Goal: Task Accomplishment & Management: Use online tool/utility

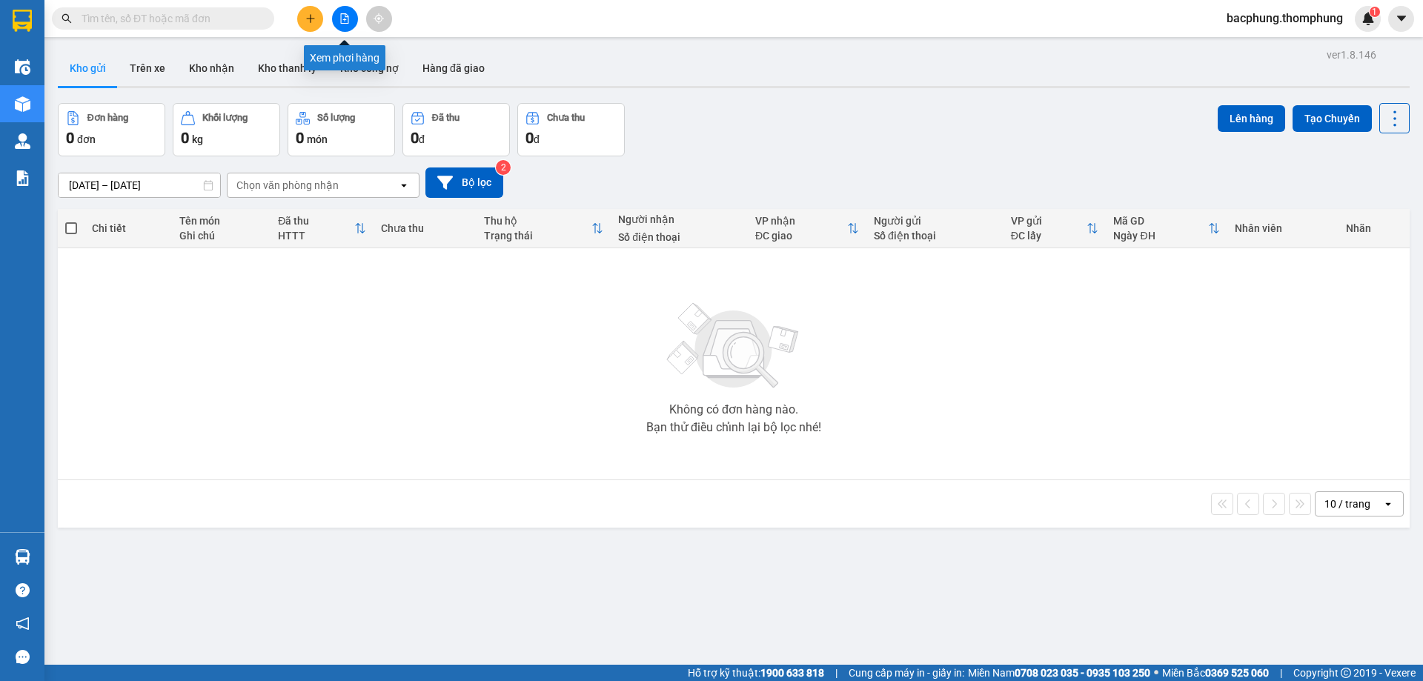
click at [344, 24] on button at bounding box center [345, 19] width 26 height 26
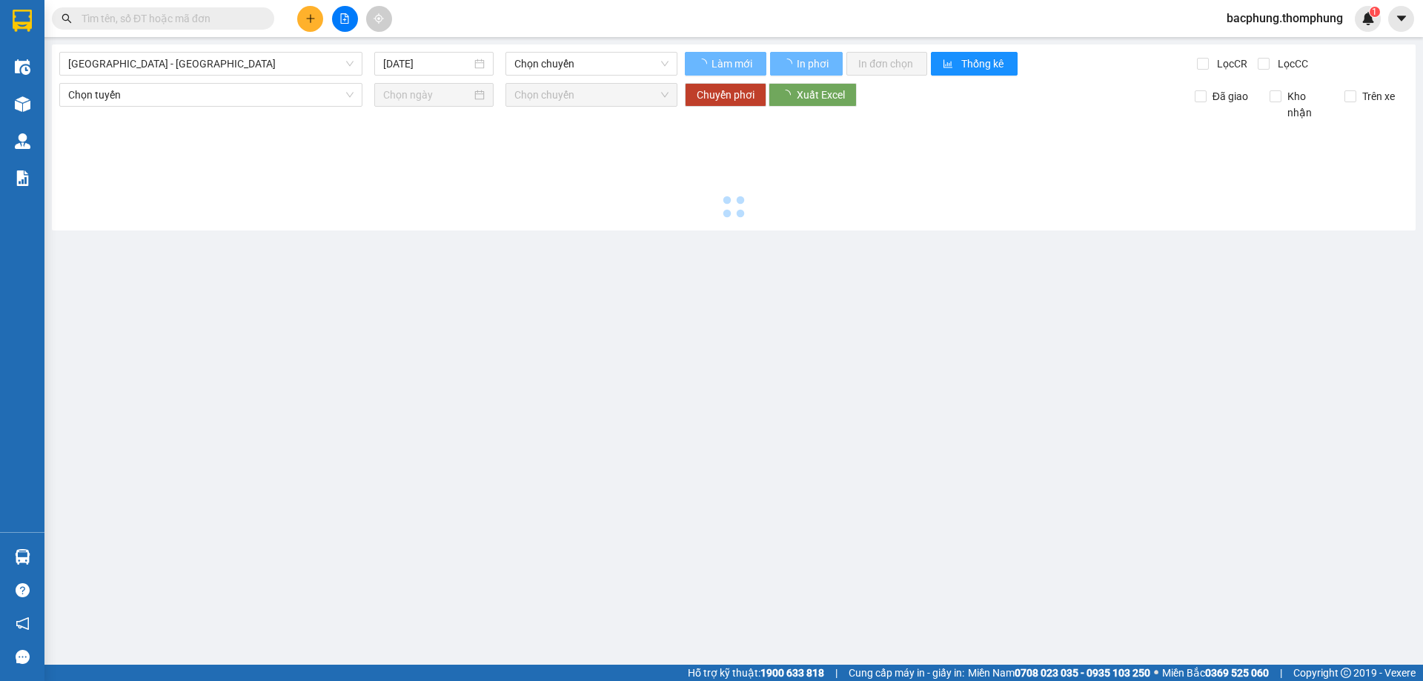
click at [344, 24] on button at bounding box center [345, 19] width 26 height 26
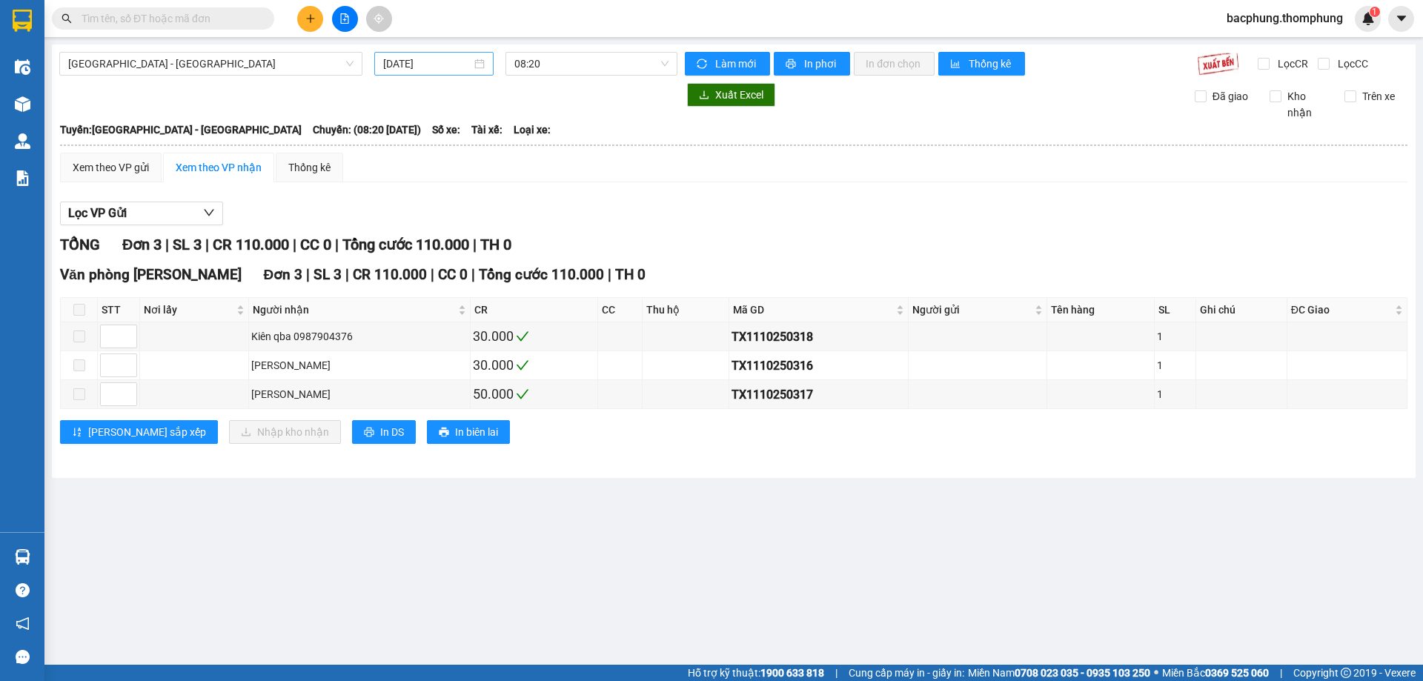
click at [405, 61] on input "[DATE]" at bounding box center [427, 64] width 88 height 16
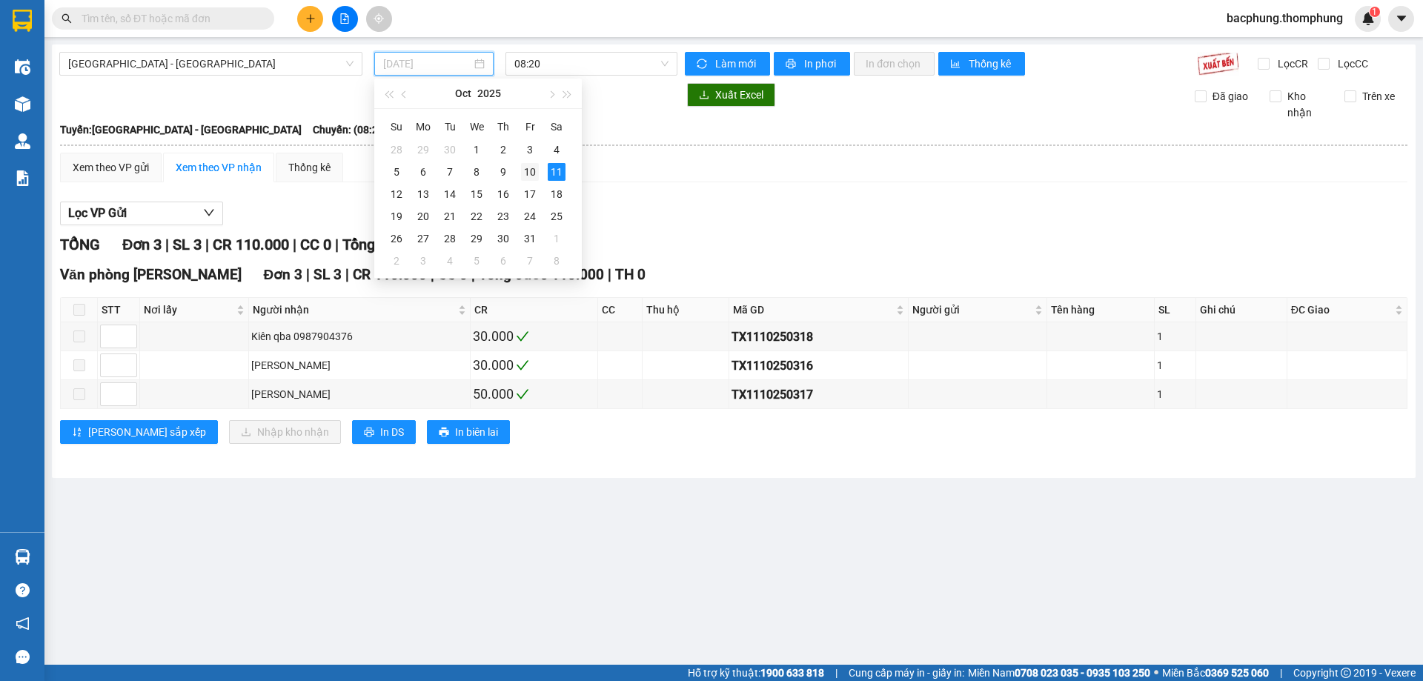
click at [530, 169] on div "10" at bounding box center [530, 172] width 18 height 18
type input "[DATE]"
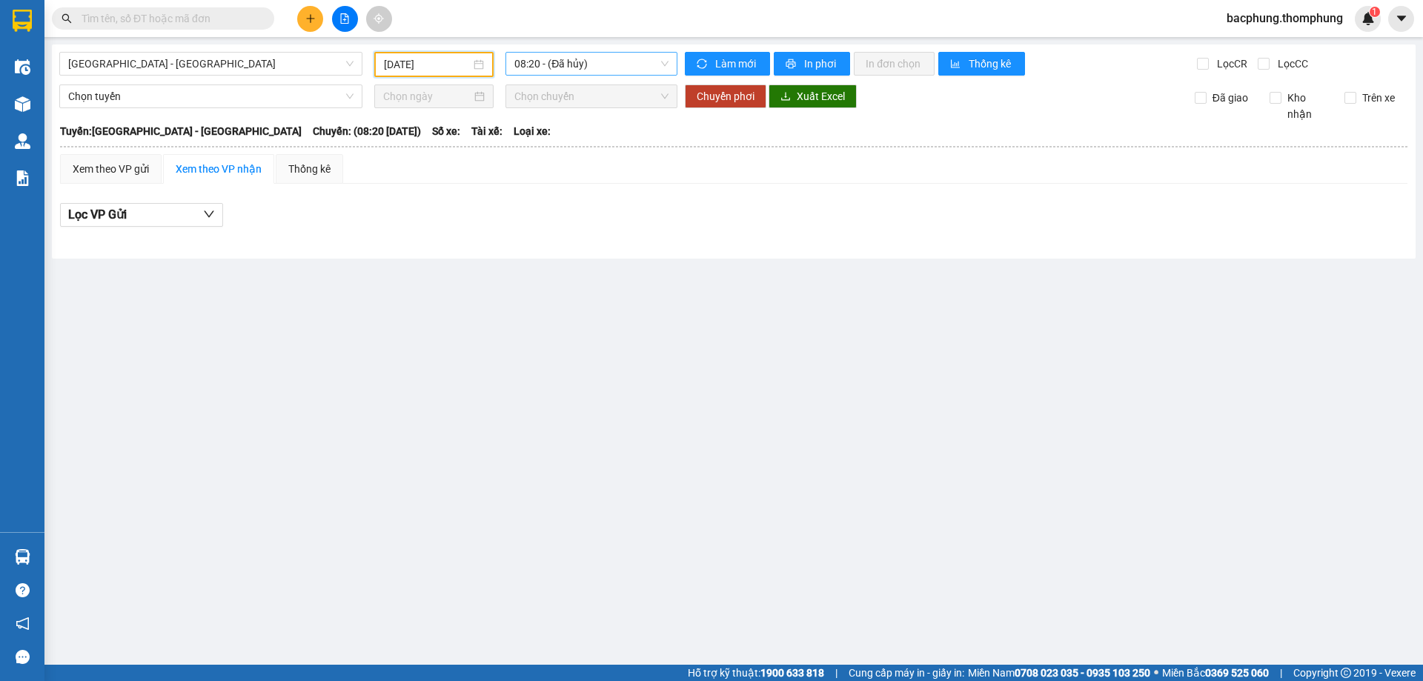
click at [555, 64] on span "08:20 - (Đã hủy)" at bounding box center [591, 64] width 154 height 22
drag, startPoint x: 546, startPoint y: 238, endPoint x: 709, endPoint y: 232, distance: 162.4
click at [548, 237] on div "16:30" at bounding box center [572, 236] width 116 height 16
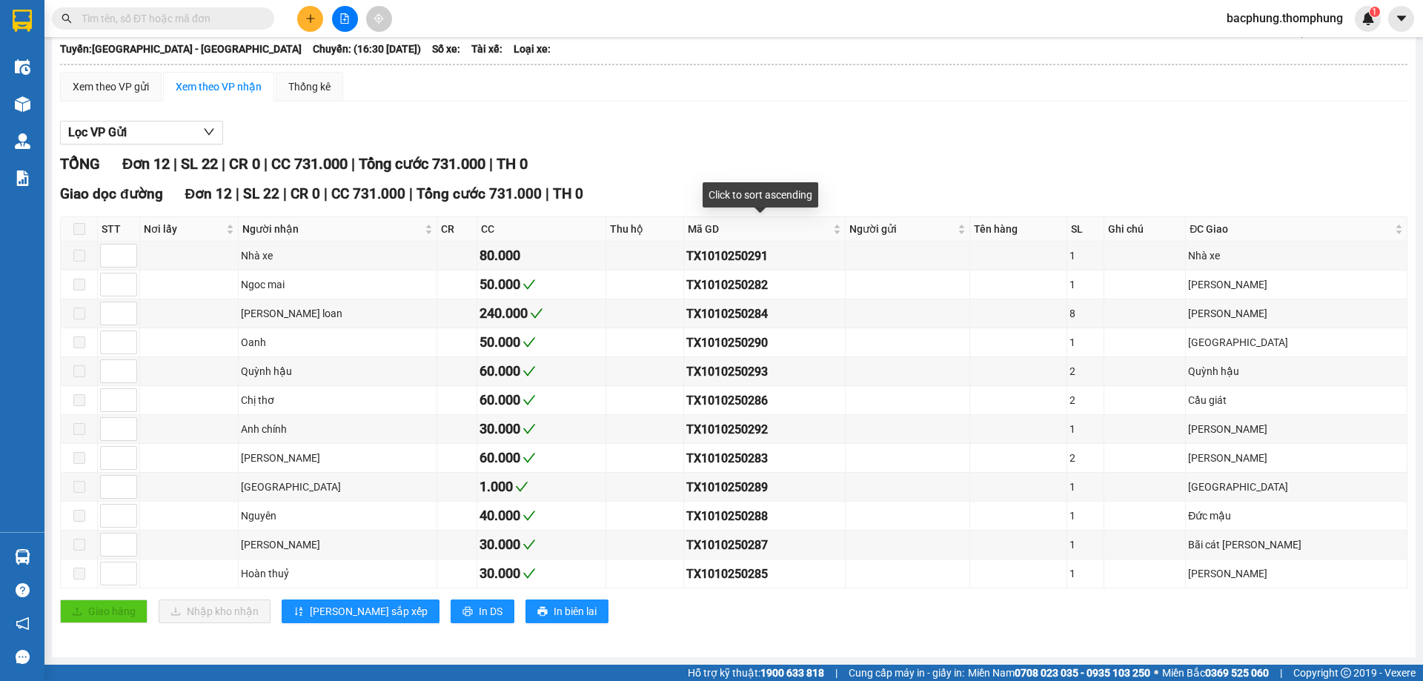
scroll to position [8, 0]
